Goal: Find specific page/section: Find specific page/section

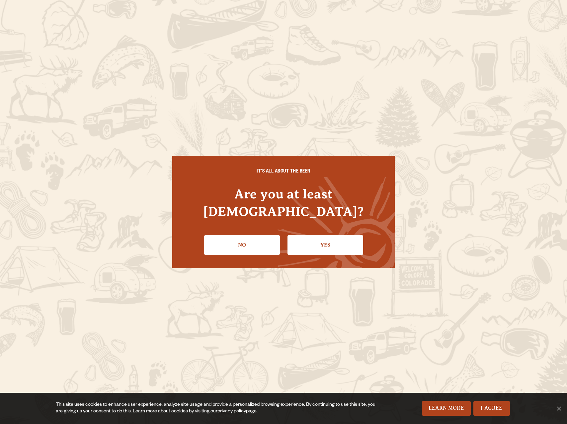
click at [315, 244] on link "Yes" at bounding box center [325, 244] width 76 height 19
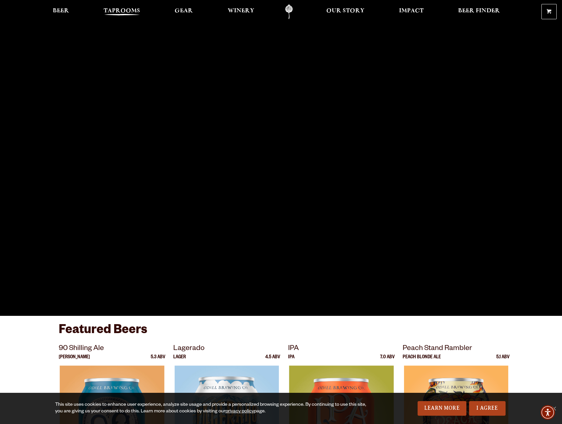
click at [119, 10] on span "Taprooms" at bounding box center [122, 10] width 37 height 5
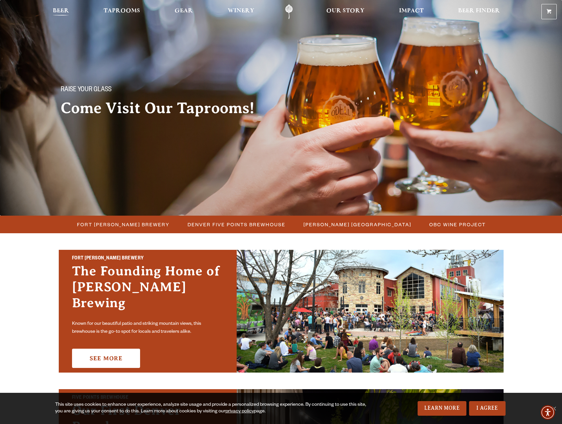
click at [64, 12] on span "Beer" at bounding box center [61, 10] width 16 height 5
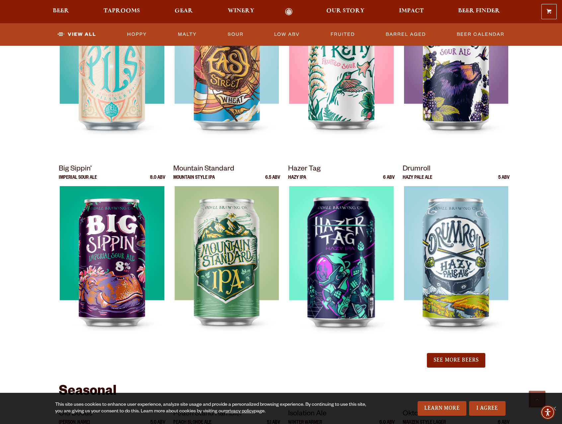
scroll to position [364, 0]
